Goal: Information Seeking & Learning: Understand process/instructions

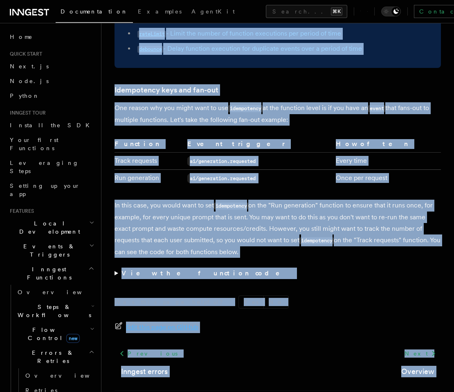
scroll to position [1702, 0]
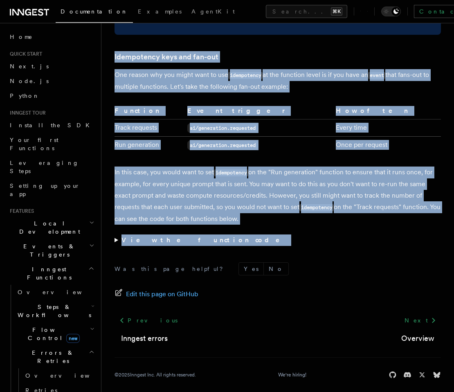
drag, startPoint x: 117, startPoint y: 58, endPoint x: 230, endPoint y: 233, distance: 208.4
click at [115, 235] on summary "View the function code" at bounding box center [277, 239] width 326 height 11
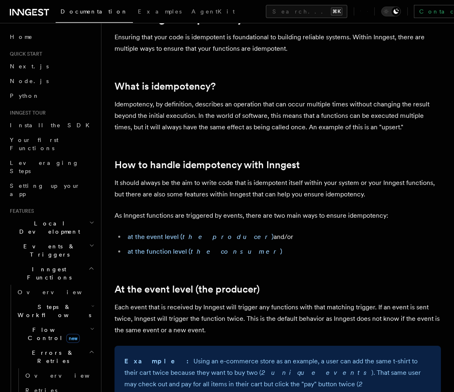
scroll to position [0, 0]
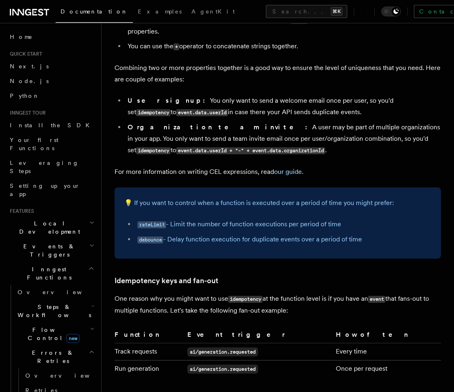
scroll to position [1702, 0]
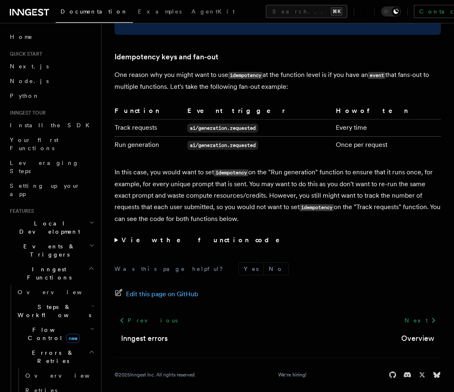
click at [115, 234] on summary "View the function code" at bounding box center [277, 239] width 326 height 11
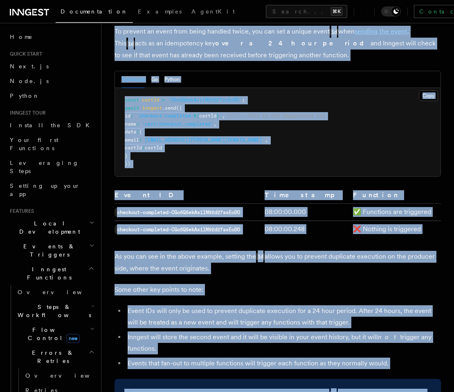
scroll to position [0, 0]
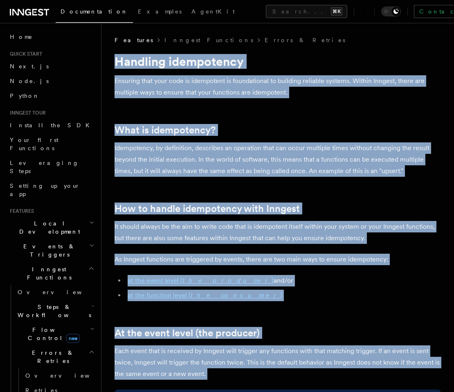
drag, startPoint x: 219, startPoint y: 218, endPoint x: 113, endPoint y: 60, distance: 190.6
copy article "Handling idempotency Ensuring that your code is idempotent is foundational to b…"
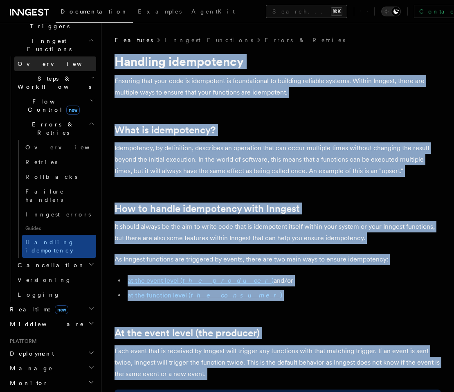
scroll to position [229, 0]
